Goal: Information Seeking & Learning: Learn about a topic

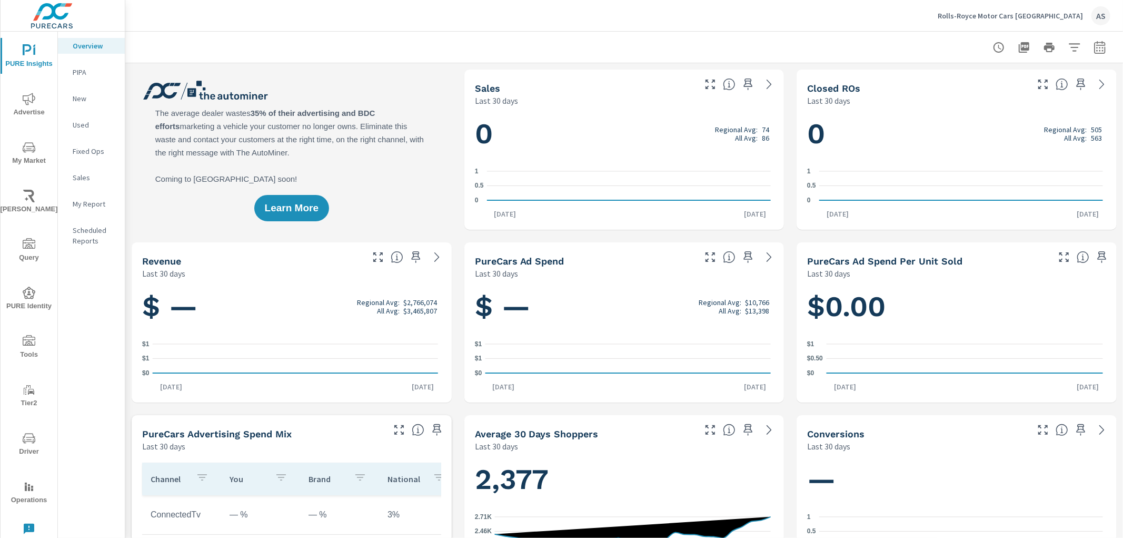
click at [29, 158] on span "My Market" at bounding box center [29, 154] width 51 height 26
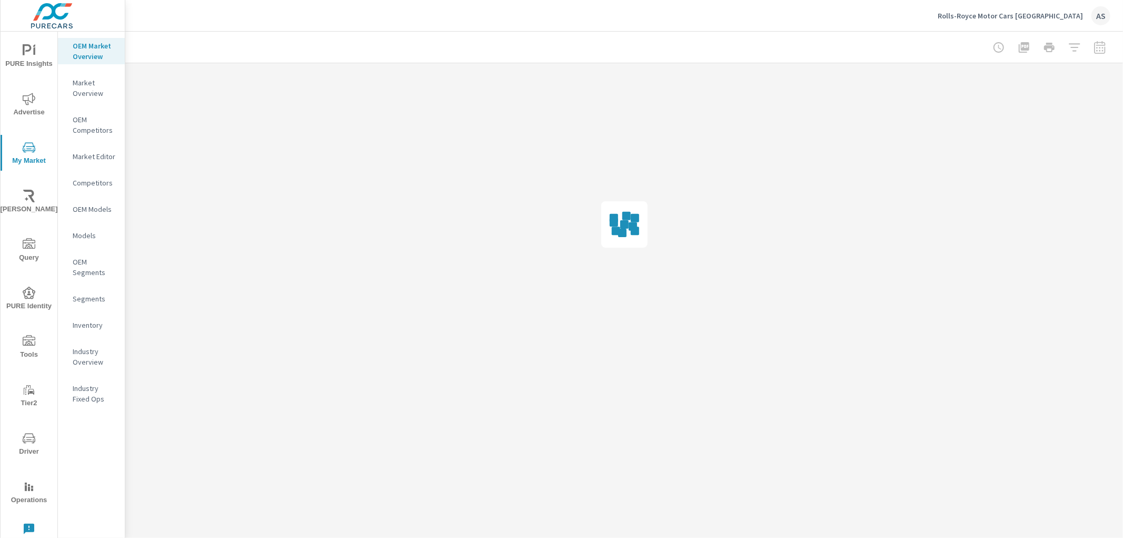
click at [78, 322] on p "Inventory" at bounding box center [95, 325] width 44 height 11
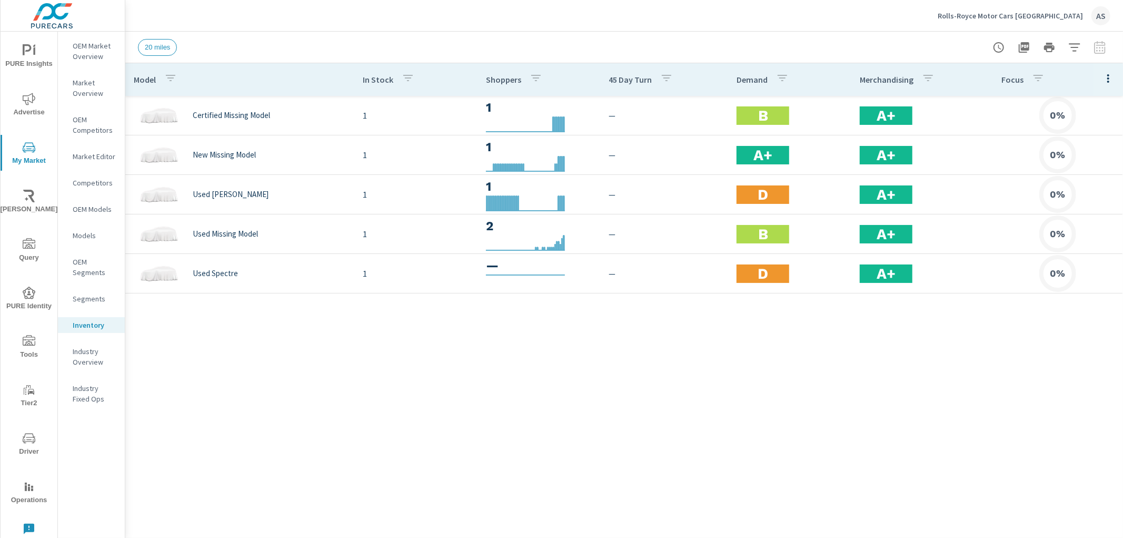
click at [572, 376] on div "Model In Stock Shoppers 45 Day Turn Demand Merchandising Focus Certified Missin…" at bounding box center [624, 292] width 998 height 459
click at [1005, 392] on div "Model In Stock Shoppers 45 Day Turn Demand Merchandising Focus Certified Missin…" at bounding box center [624, 292] width 998 height 459
click at [229, 350] on div "Model In Stock Shoppers 45 Day Turn Demand Merchandising Focus Certified Missin…" at bounding box center [624, 292] width 998 height 459
click at [693, 300] on div "Model In Stock Shoppers 45 Day Turn Demand Merchandising Focus Certified Missin…" at bounding box center [624, 292] width 998 height 459
click at [543, 387] on div "Model In Stock Shoppers 45 Day Turn Demand Merchandising Focus Certified Missin…" at bounding box center [624, 292] width 998 height 459
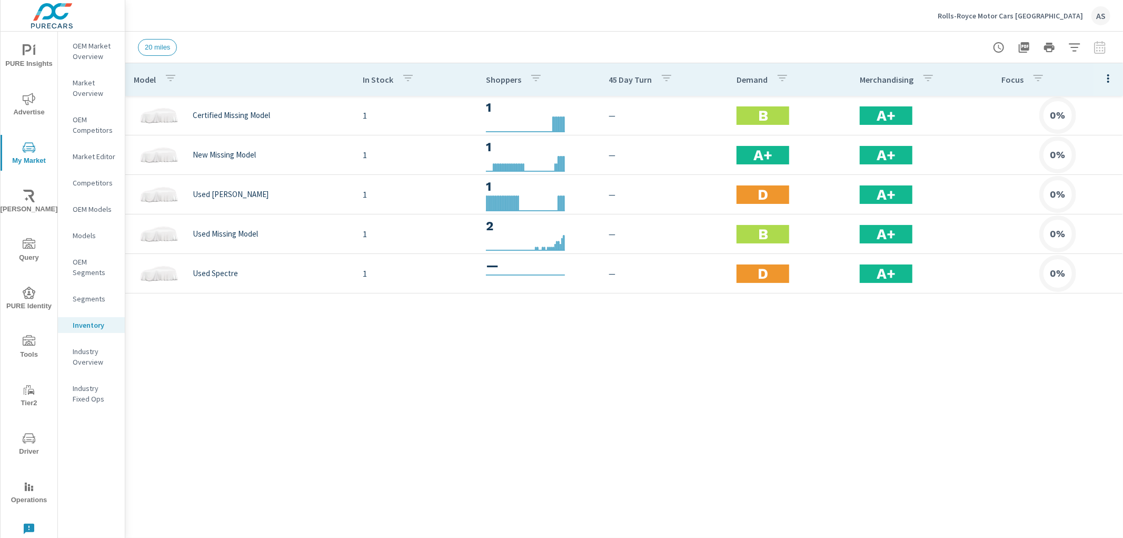
drag, startPoint x: 967, startPoint y: 21, endPoint x: 1056, endPoint y: 26, distance: 88.6
click at [1056, 26] on div "Rolls-Royce Motor Cars [GEOGRAPHIC_DATA] AS" at bounding box center [624, 15] width 973 height 31
click at [1045, 18] on p "Rolls-Royce Motor Cars [GEOGRAPHIC_DATA]" at bounding box center [1010, 15] width 145 height 9
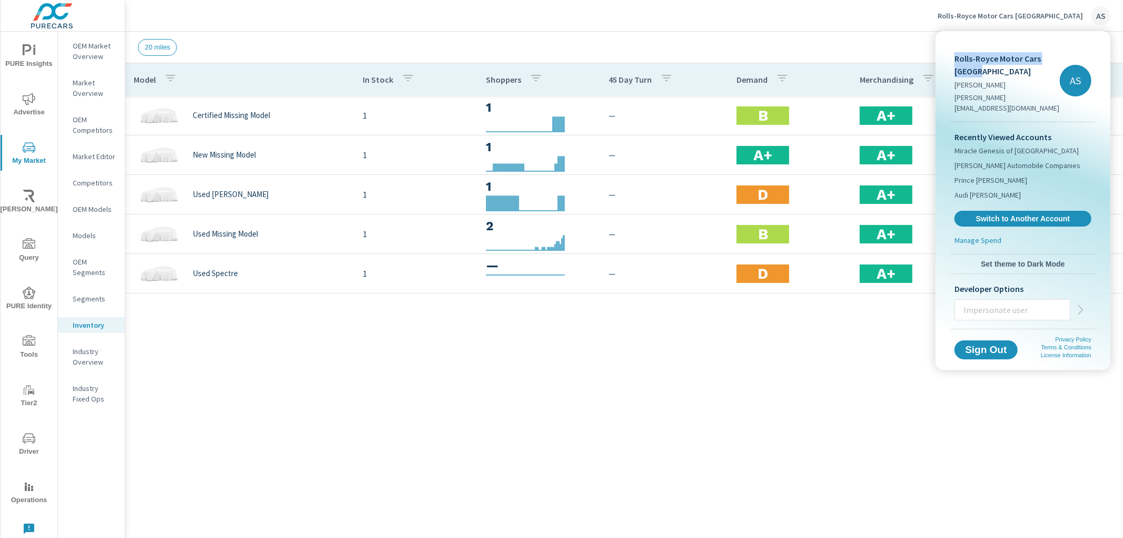
drag, startPoint x: 954, startPoint y: 57, endPoint x: 984, endPoint y: 65, distance: 30.7
click at [984, 65] on p "Rolls-Royce Motor Cars [GEOGRAPHIC_DATA]" at bounding box center [1007, 64] width 105 height 25
copy p "Rolls-Royce Motor Cars [GEOGRAPHIC_DATA]"
click at [1097, 45] on div "Rolls-Royce Motor Cars Boston [PERSON_NAME] [EMAIL_ADDRESS][DOMAIN_NAME] AS Rec…" at bounding box center [1023, 182] width 158 height 294
click at [1102, 17] on div at bounding box center [561, 269] width 1123 height 538
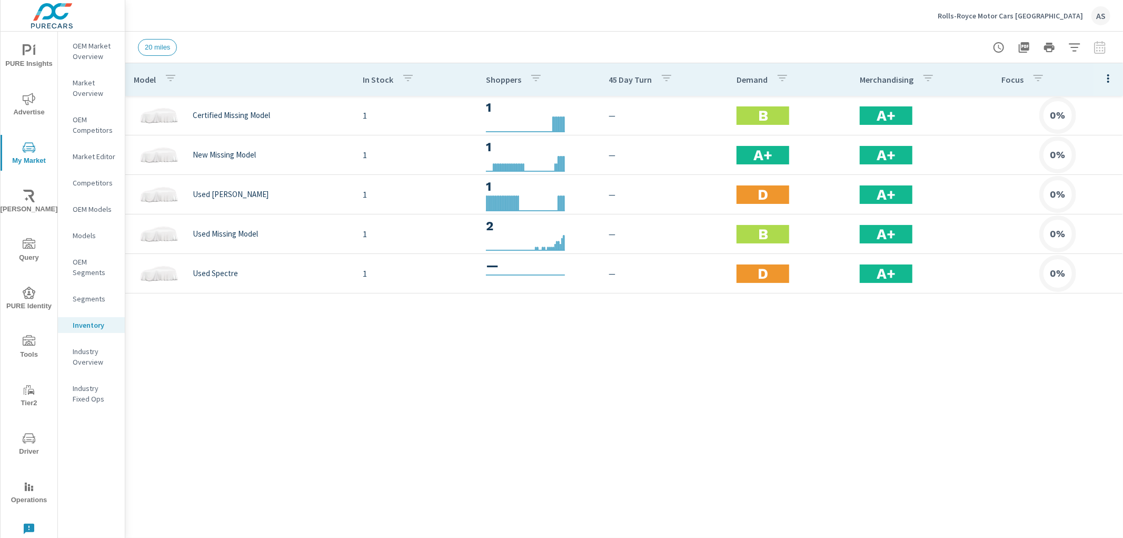
click at [1103, 44] on div at bounding box center [1049, 47] width 122 height 21
drag, startPoint x: 695, startPoint y: 406, endPoint x: 700, endPoint y: 418, distance: 13.2
click at [697, 406] on div "Model In Stock Shoppers 45 Day Turn Demand Merchandising Focus Certified Missin…" at bounding box center [624, 292] width 998 height 459
click at [620, 358] on div "Model In Stock Shoppers 45 Day Turn Demand Merchandising Focus Certified Missin…" at bounding box center [624, 292] width 998 height 459
